Goal: Task Accomplishment & Management: Complete application form

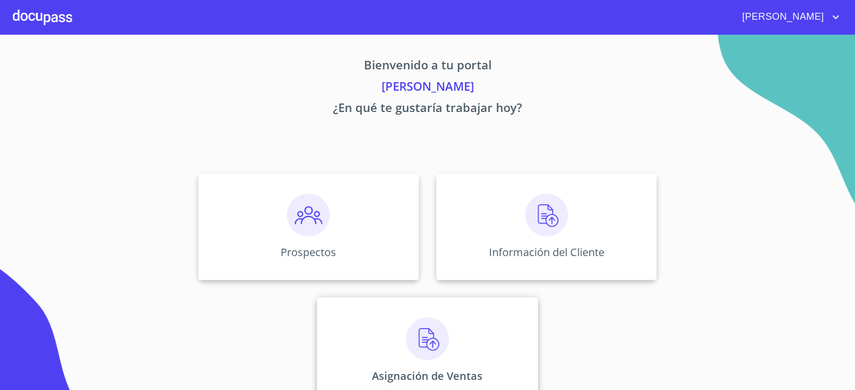
click at [425, 335] on img at bounding box center [427, 339] width 43 height 43
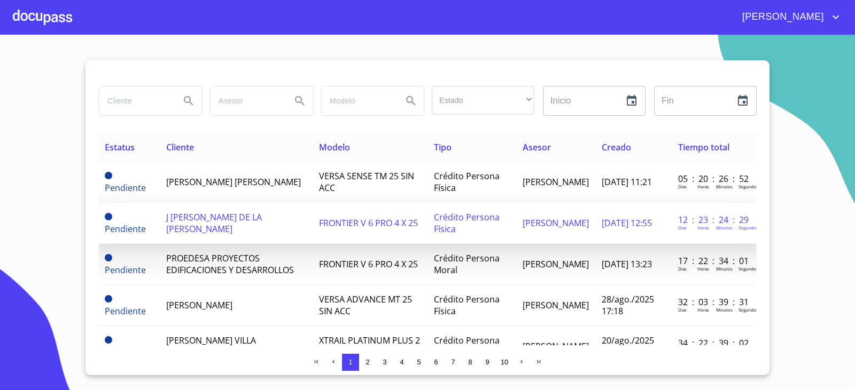
click at [236, 215] on td "J [PERSON_NAME] DE LA [PERSON_NAME]" at bounding box center [236, 223] width 153 height 41
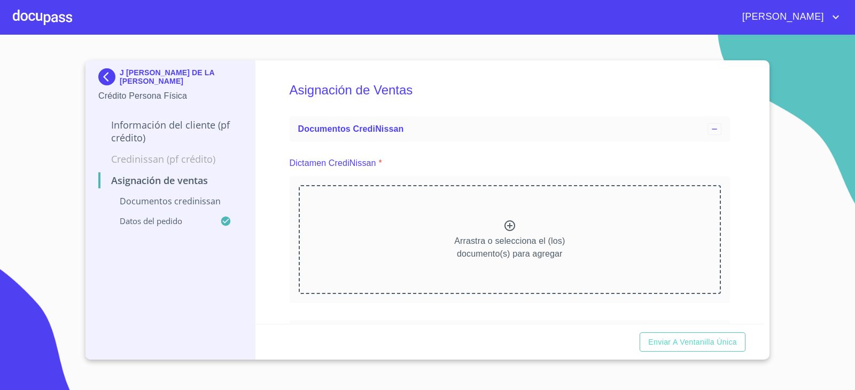
click at [504, 230] on icon at bounding box center [509, 226] width 11 height 11
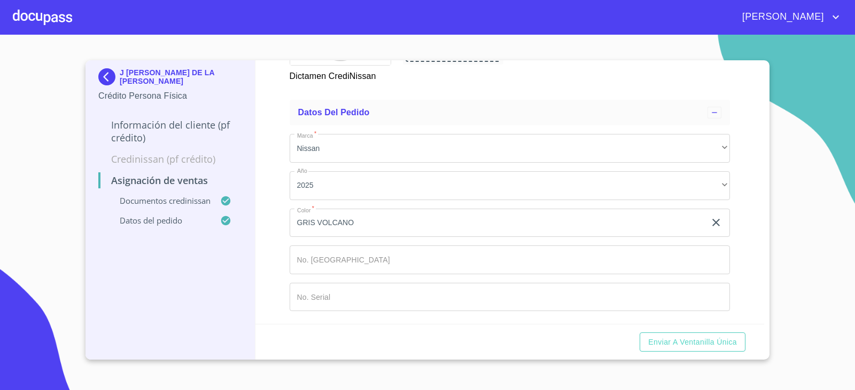
scroll to position [506, 0]
click at [313, 253] on input "Marca   *" at bounding box center [509, 260] width 441 height 29
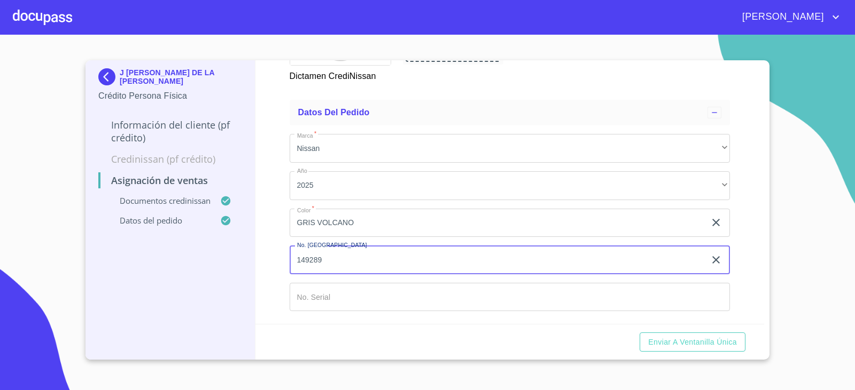
type input "149289"
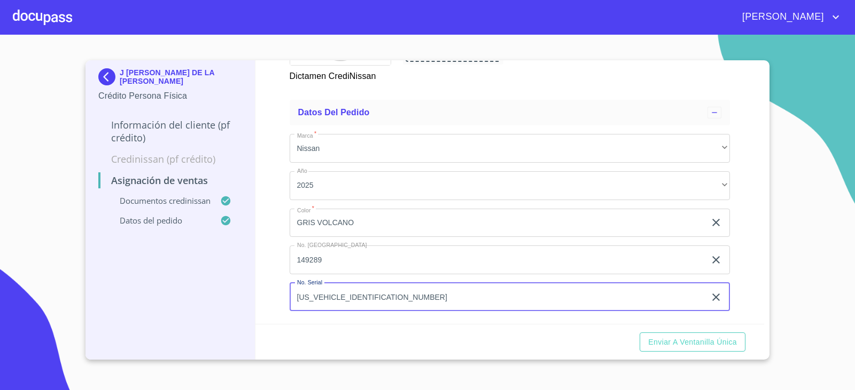
type input "[US_VEHICLE_IDENTIFICATION_NUMBER]"
click at [468, 334] on div "Enviar a Ventanilla única" at bounding box center [509, 342] width 509 height 36
click at [709, 343] on span "Enviar a Ventanilla única" at bounding box center [692, 342] width 89 height 13
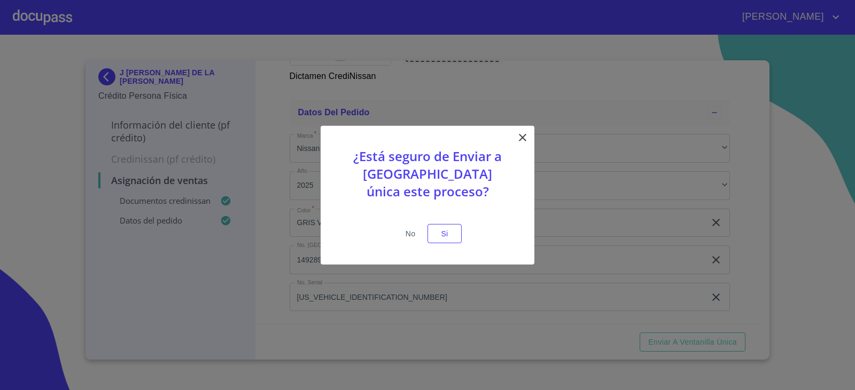
click at [403, 232] on span "No" at bounding box center [410, 233] width 26 height 13
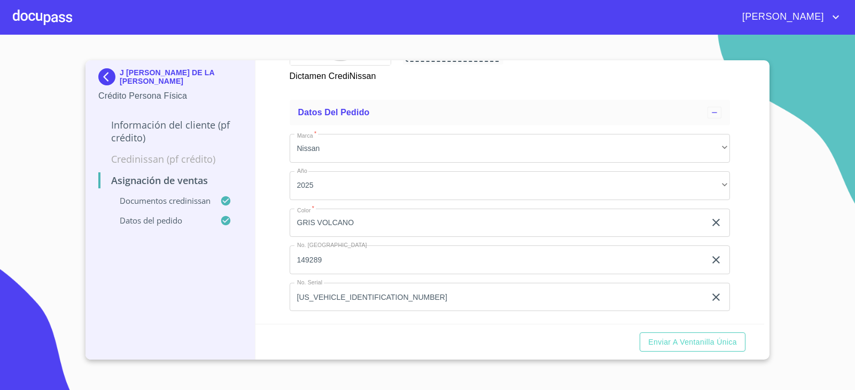
click at [32, 14] on div at bounding box center [42, 17] width 59 height 34
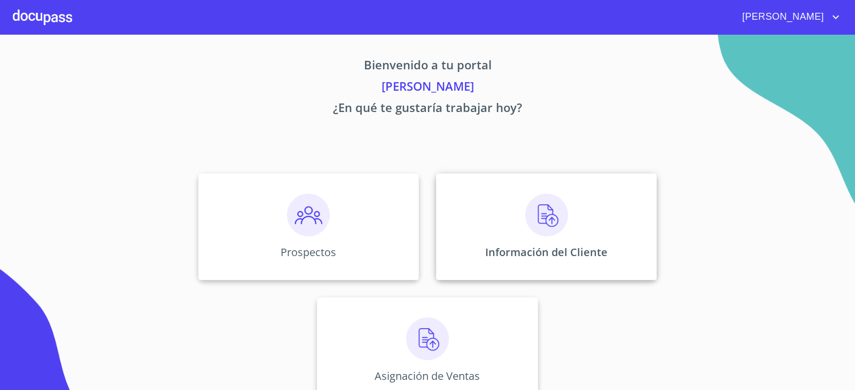
click at [534, 216] on img at bounding box center [546, 215] width 43 height 43
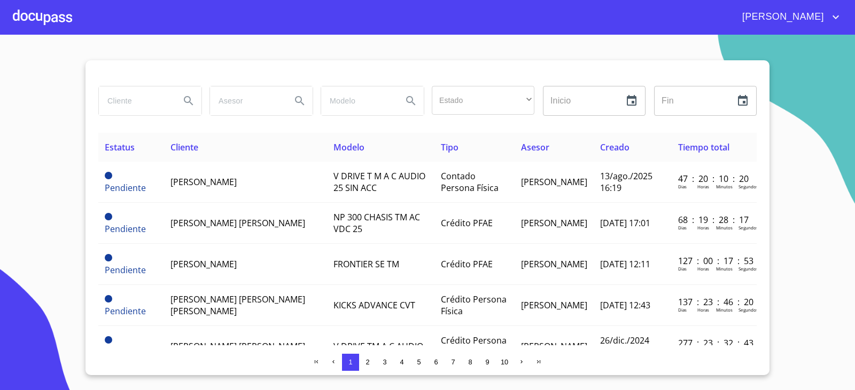
click at [124, 99] on input "search" at bounding box center [135, 101] width 73 height 29
click at [111, 101] on input "[PERSON_NAME]" at bounding box center [135, 101] width 73 height 29
type input "[PERSON_NAME] [PERSON_NAME]"
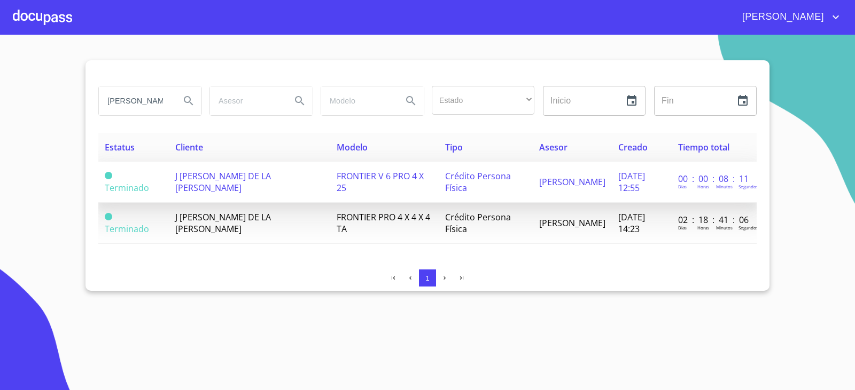
click at [618, 184] on span "[DATE] 12:55" at bounding box center [631, 181] width 27 height 23
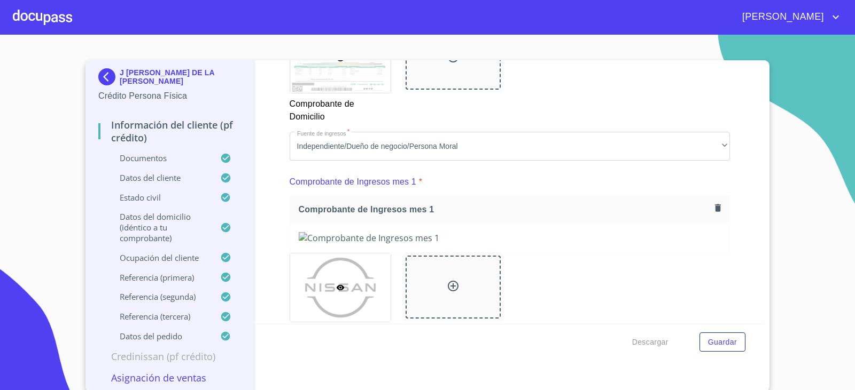
scroll to position [978, 0]
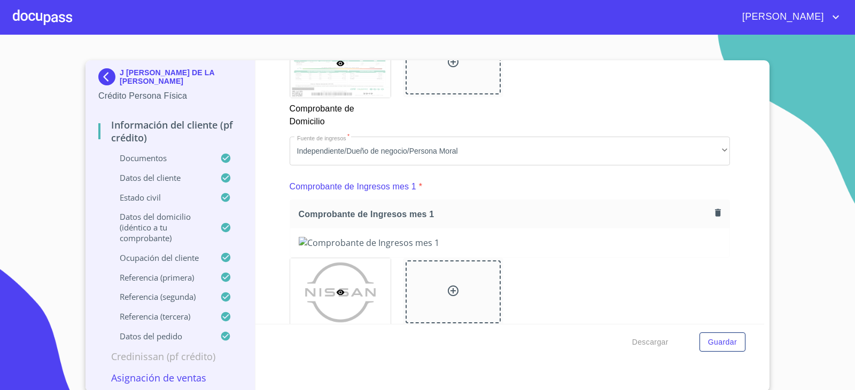
click at [712, 208] on icon "button" at bounding box center [717, 213] width 10 height 10
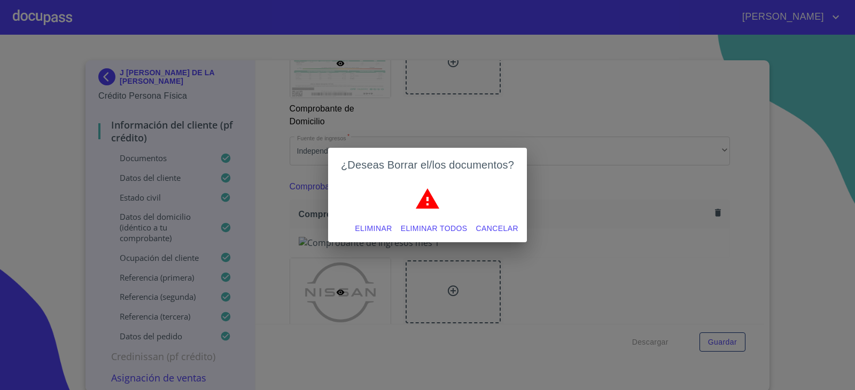
click at [434, 226] on span "Eliminar todos" at bounding box center [434, 228] width 67 height 13
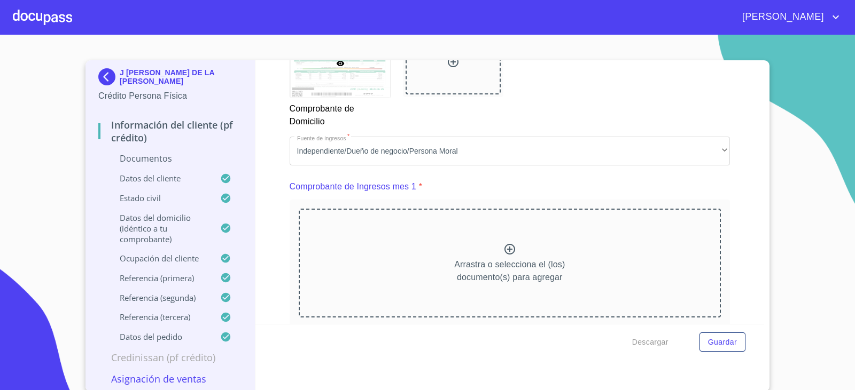
click at [504, 249] on icon at bounding box center [509, 249] width 11 height 11
click at [503, 248] on icon at bounding box center [509, 249] width 13 height 13
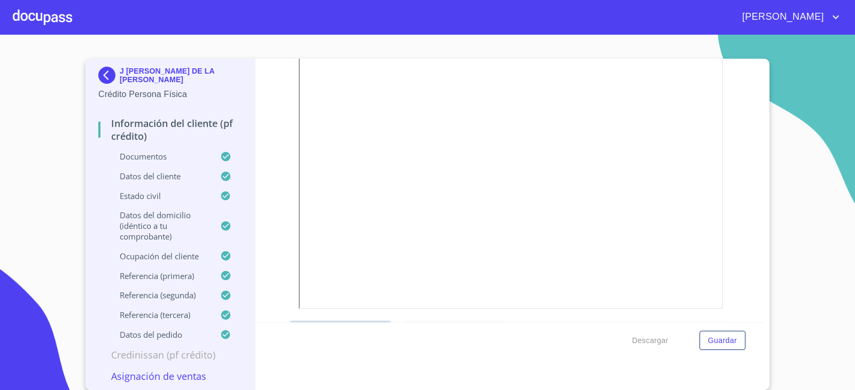
scroll to position [1459, 0]
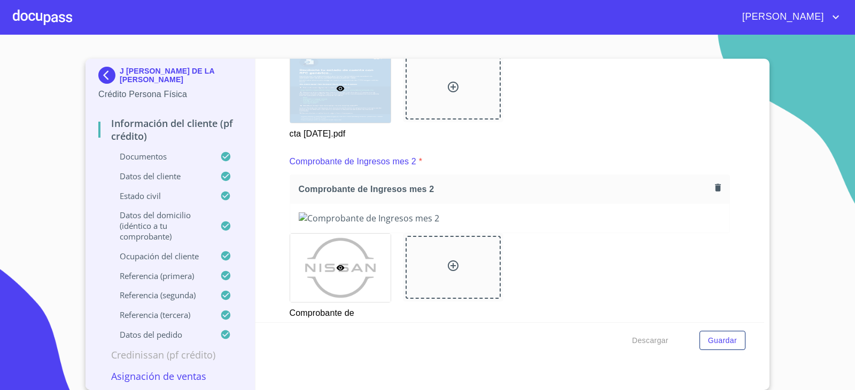
click at [704, 190] on div "Comprobante de Ingresos mes 2" at bounding box center [510, 189] width 440 height 28
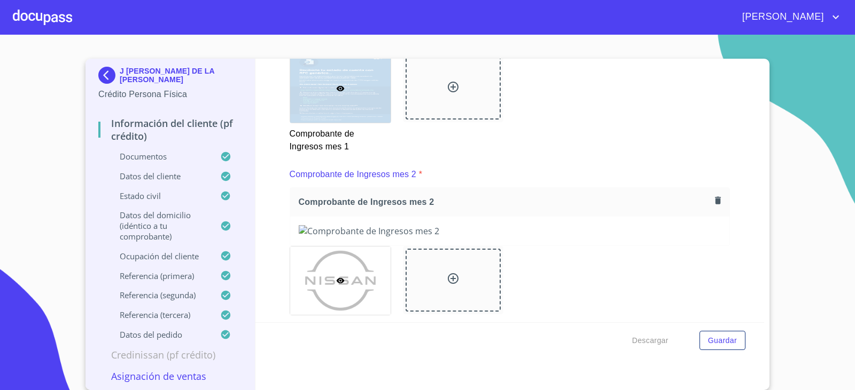
click at [715, 200] on icon "button" at bounding box center [718, 200] width 6 height 7
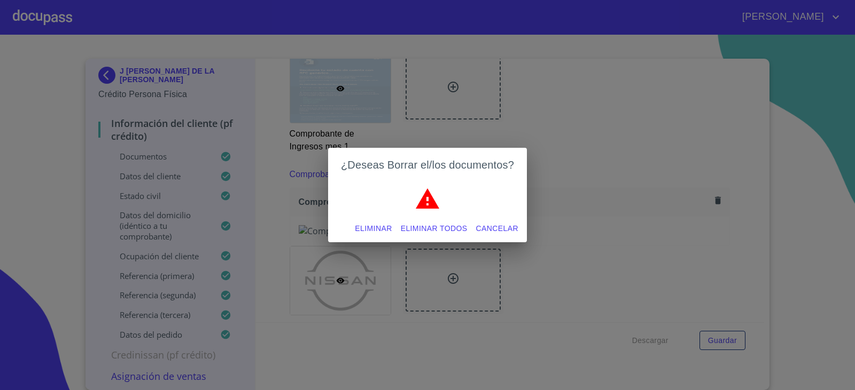
click at [454, 228] on span "Eliminar todos" at bounding box center [434, 228] width 67 height 13
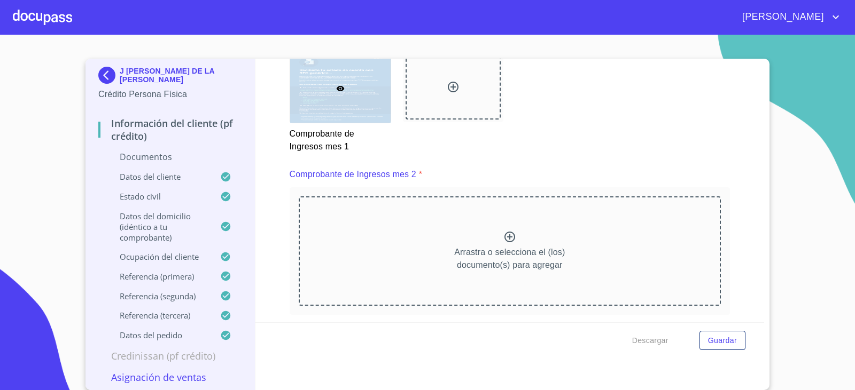
click at [503, 239] on icon at bounding box center [509, 237] width 13 height 13
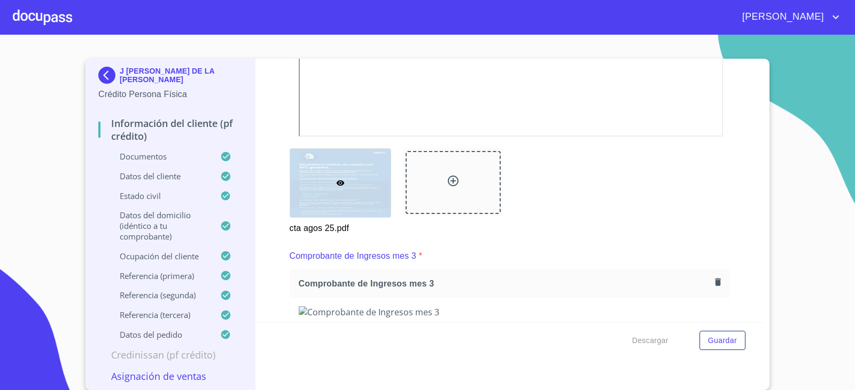
scroll to position [1993, 0]
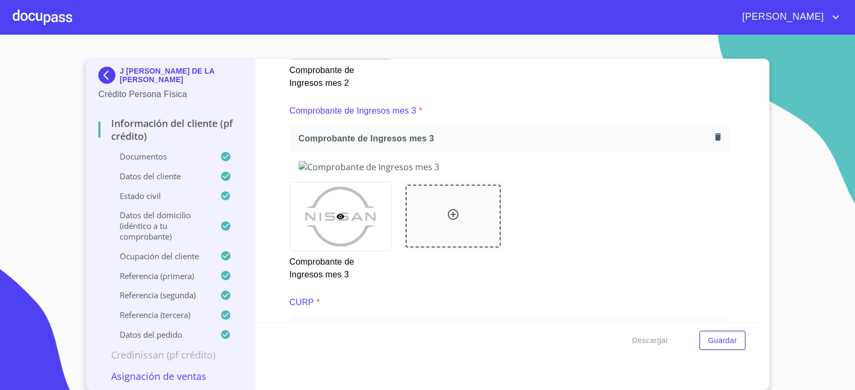
click at [715, 137] on icon "button" at bounding box center [718, 136] width 6 height 7
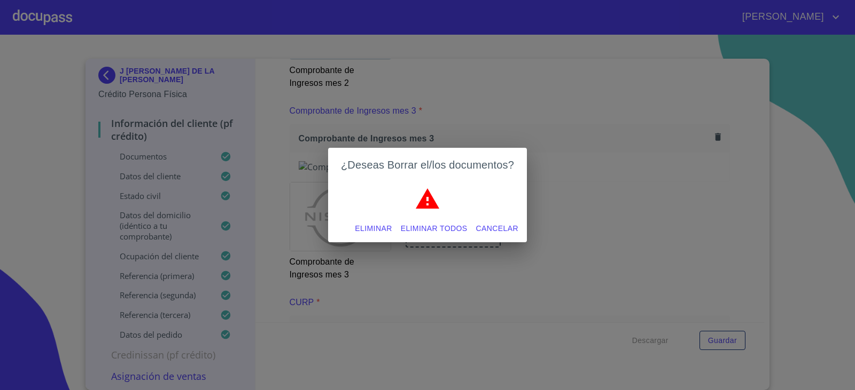
click at [434, 228] on span "Eliminar todos" at bounding box center [434, 228] width 67 height 13
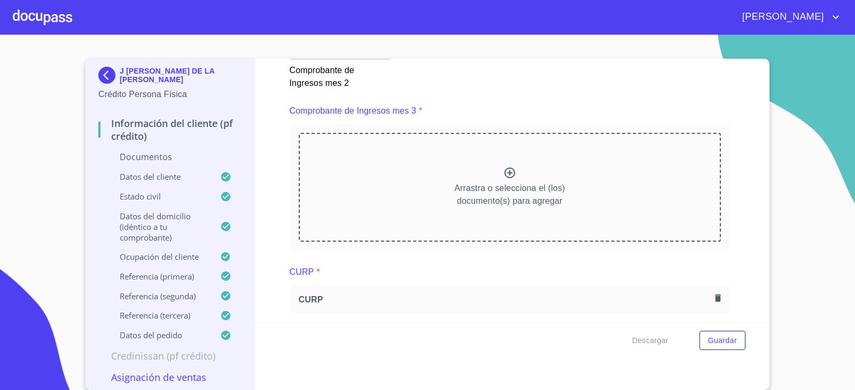
click at [503, 177] on icon at bounding box center [509, 173] width 13 height 13
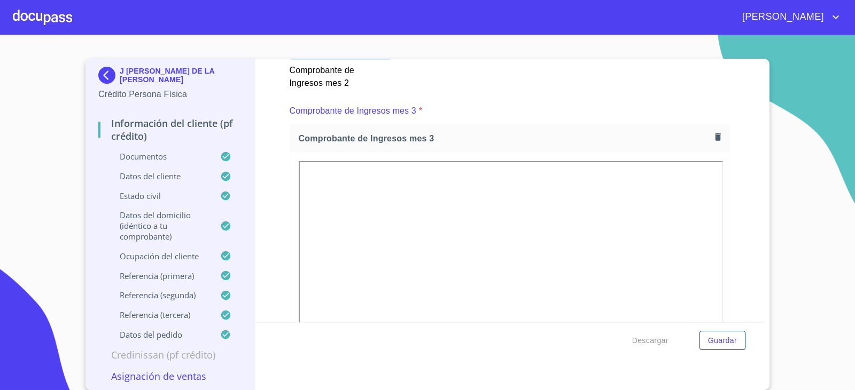
click at [732, 226] on div "Información del cliente (PF crédito) Documentos Documento de identificación.   …" at bounding box center [509, 191] width 509 height 264
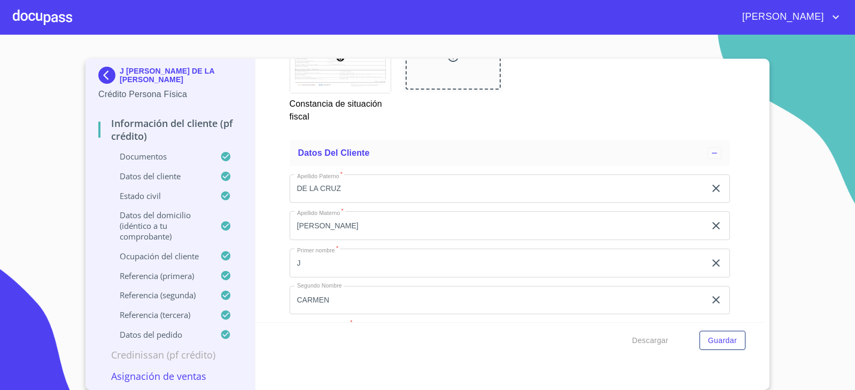
scroll to position [3382, 0]
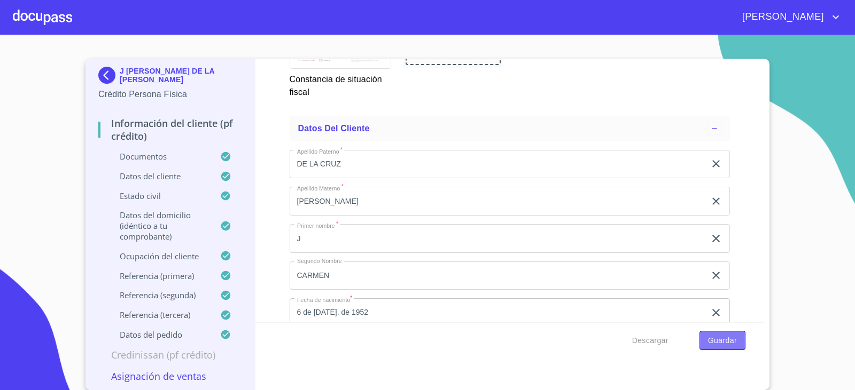
click at [715, 343] on span "Guardar" at bounding box center [722, 340] width 29 height 13
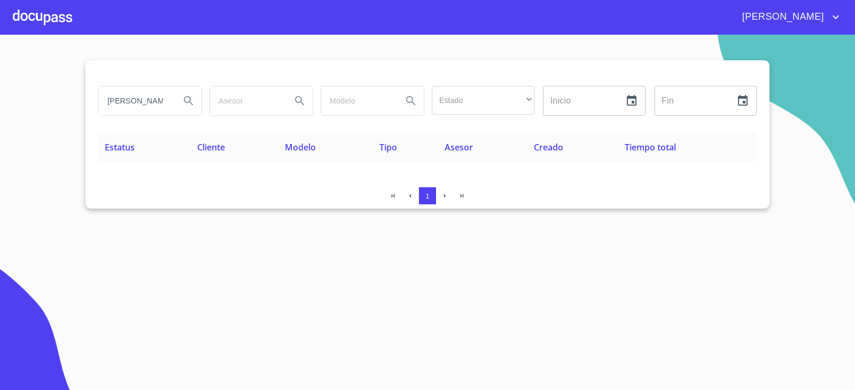
click at [33, 18] on div at bounding box center [42, 17] width 59 height 34
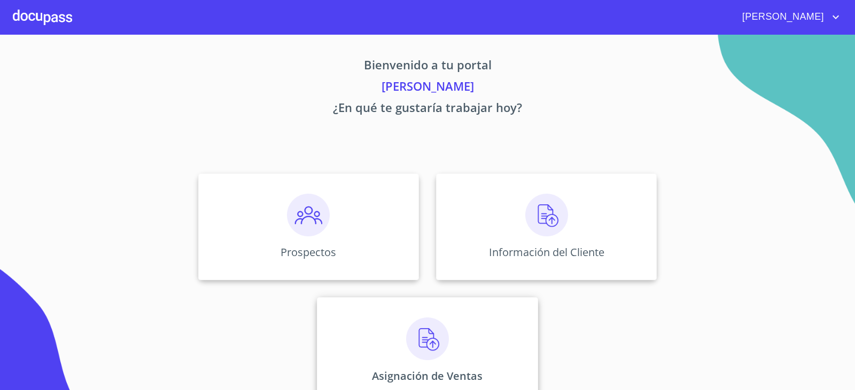
click at [425, 341] on img at bounding box center [427, 339] width 43 height 43
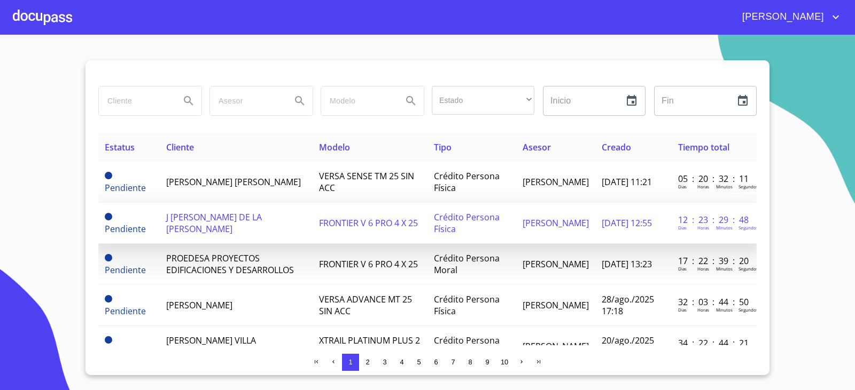
click at [202, 226] on span "J [PERSON_NAME] DE LA [PERSON_NAME]" at bounding box center [214, 222] width 96 height 23
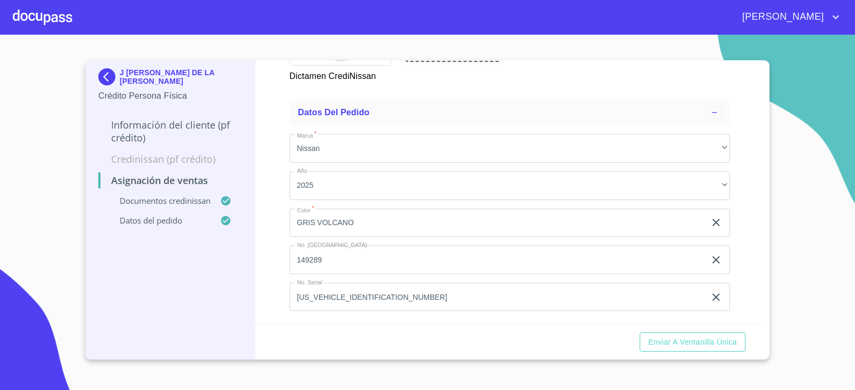
scroll to position [506, 0]
click at [695, 338] on span "Enviar a Ventanilla única" at bounding box center [692, 342] width 89 height 13
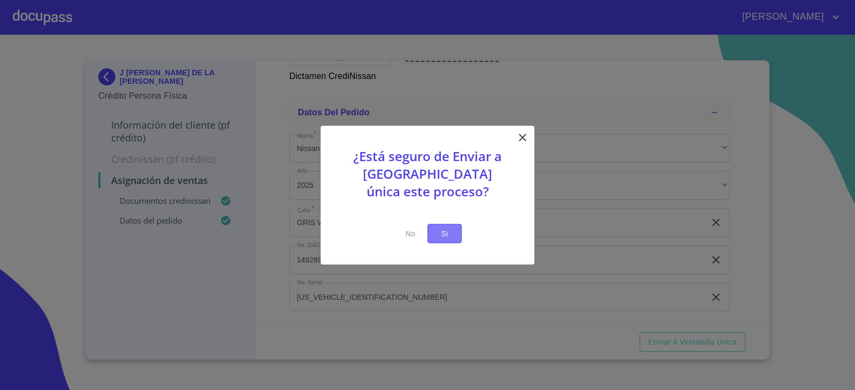
click at [440, 236] on span "Si" at bounding box center [444, 233] width 17 height 13
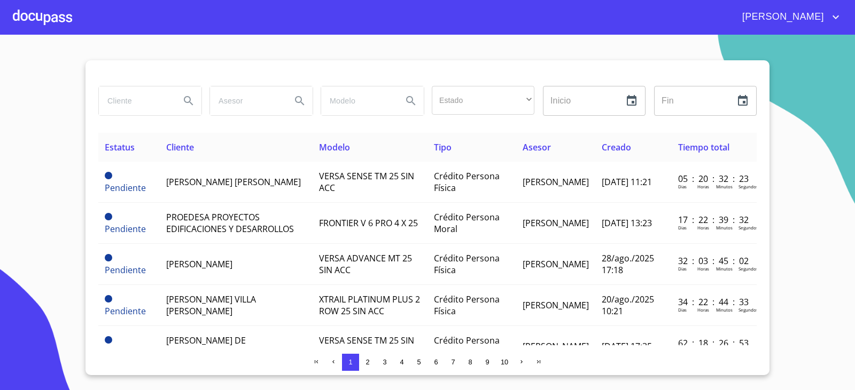
click at [29, 11] on div at bounding box center [42, 17] width 59 height 34
